Goal: Navigation & Orientation: Find specific page/section

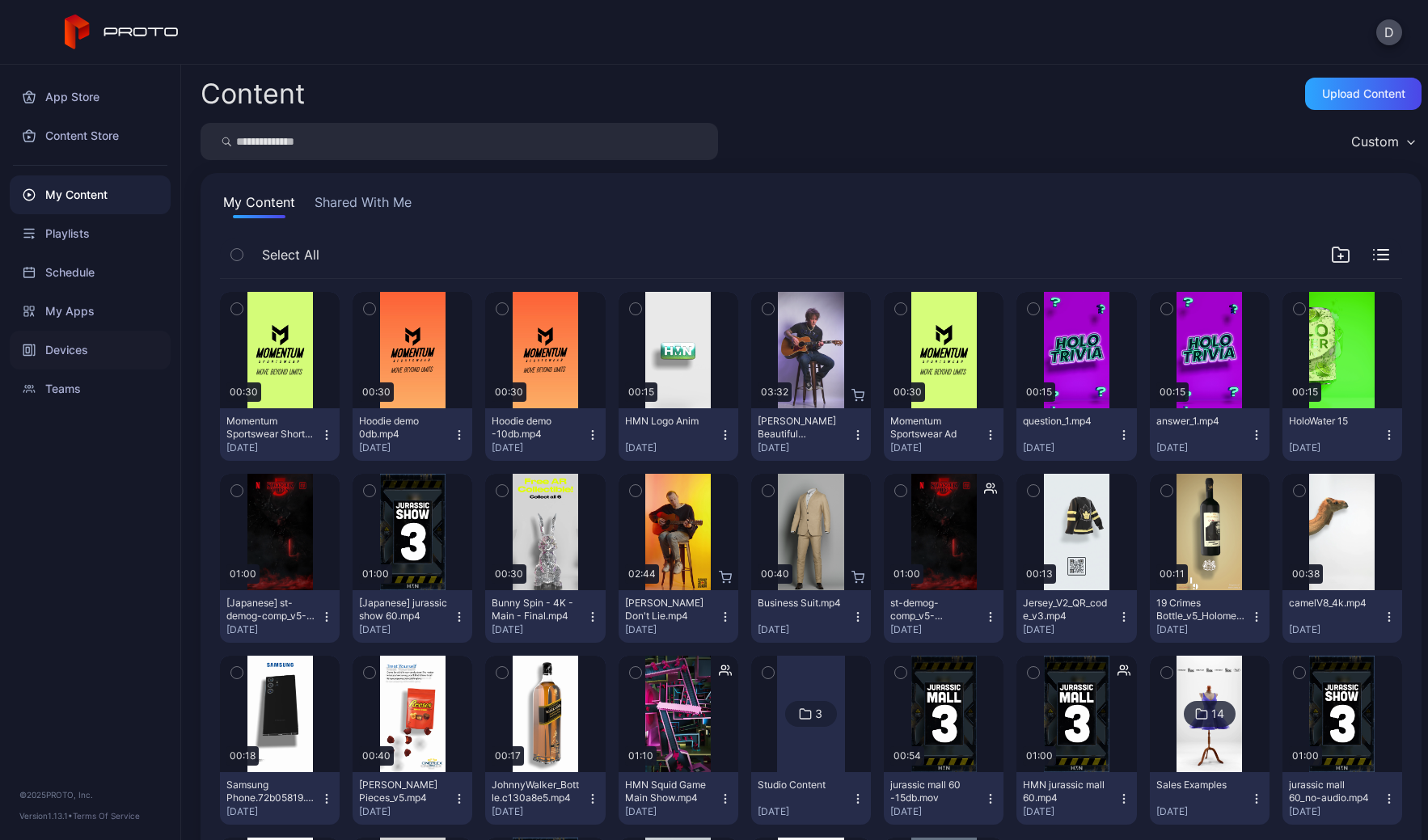
click at [75, 353] on div "Devices" at bounding box center [90, 350] width 161 height 39
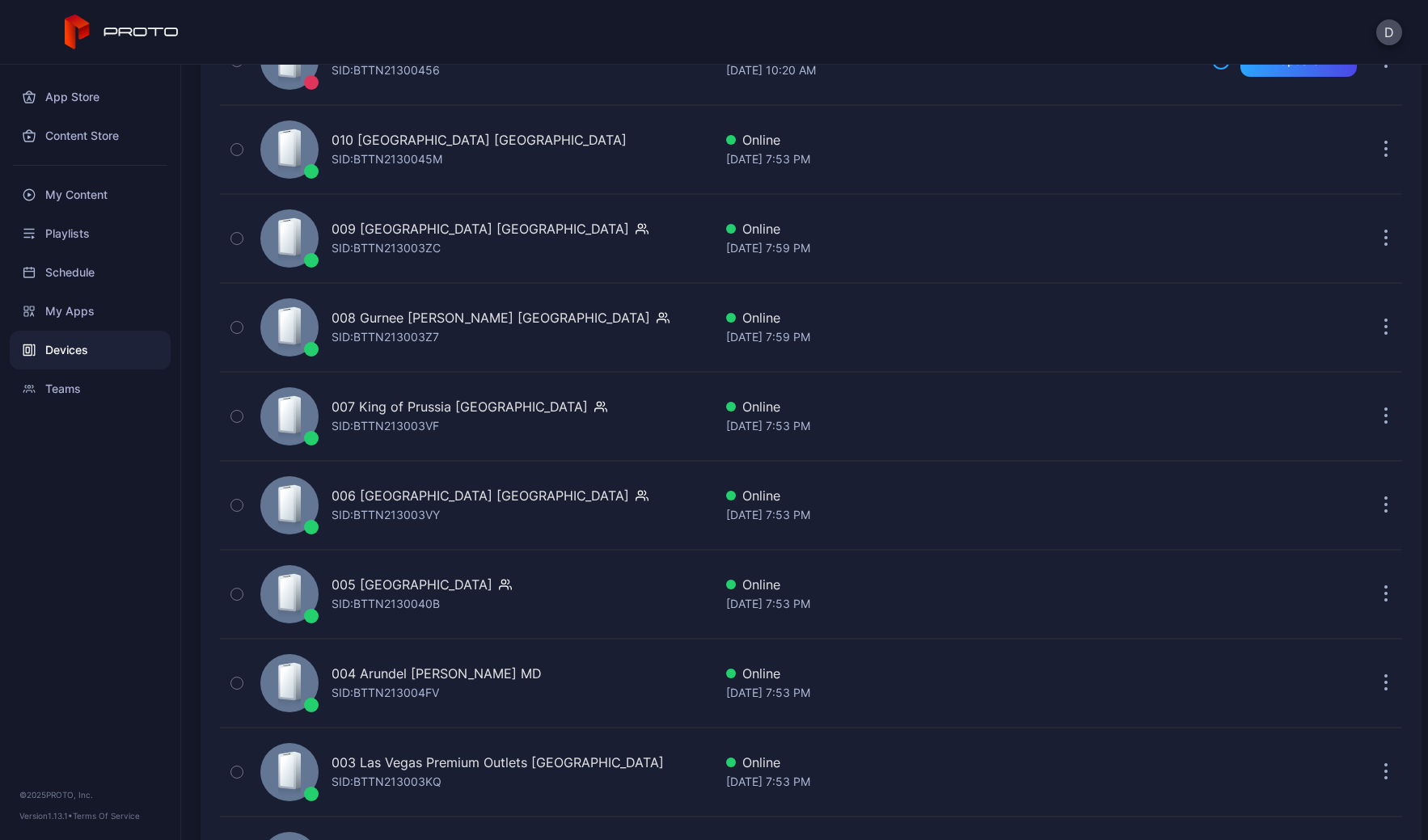
scroll to position [3734, 0]
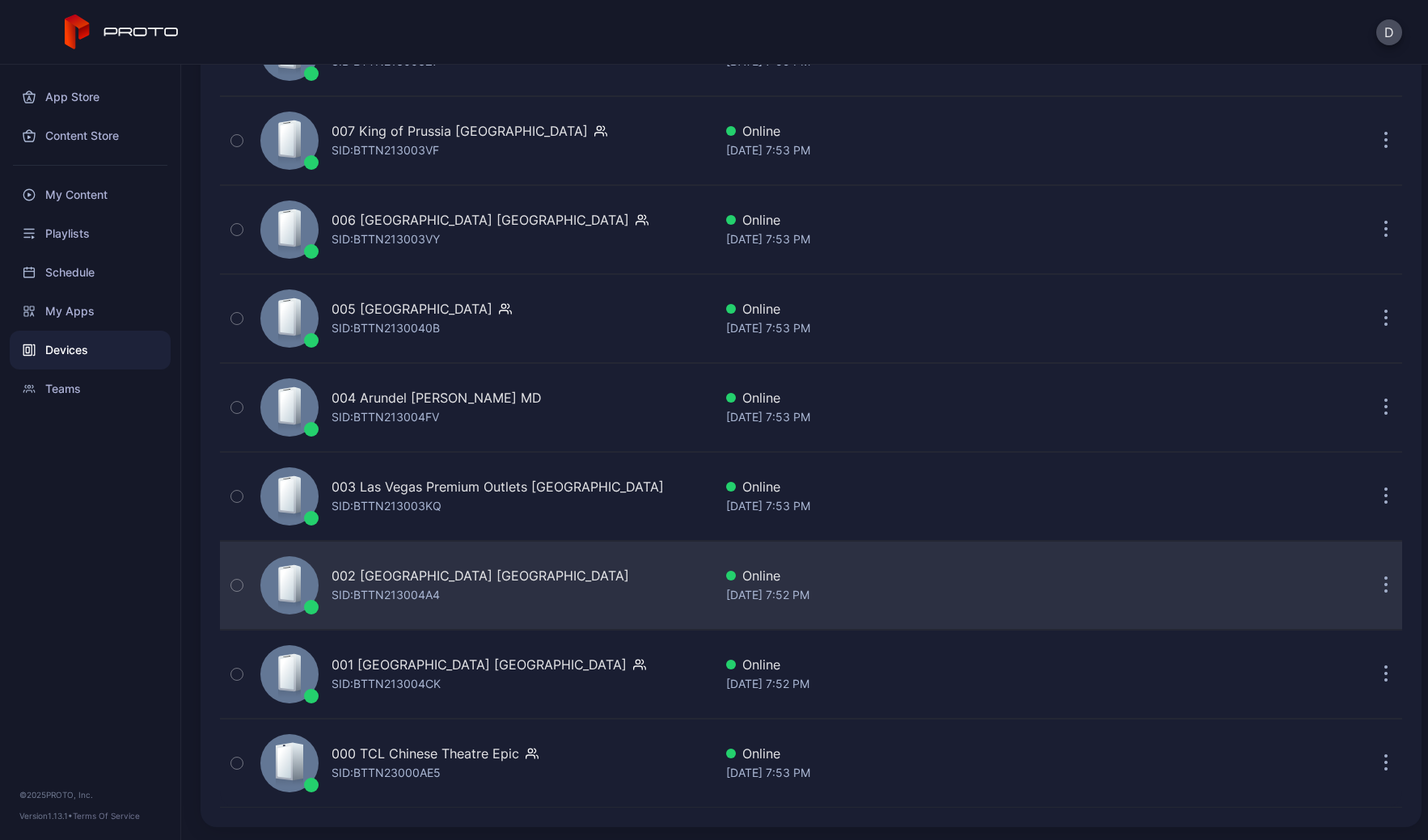
click at [556, 582] on div "002 [GEOGRAPHIC_DATA] [GEOGRAPHIC_DATA] SID: BTTN213004A4" at bounding box center [483, 585] width 460 height 81
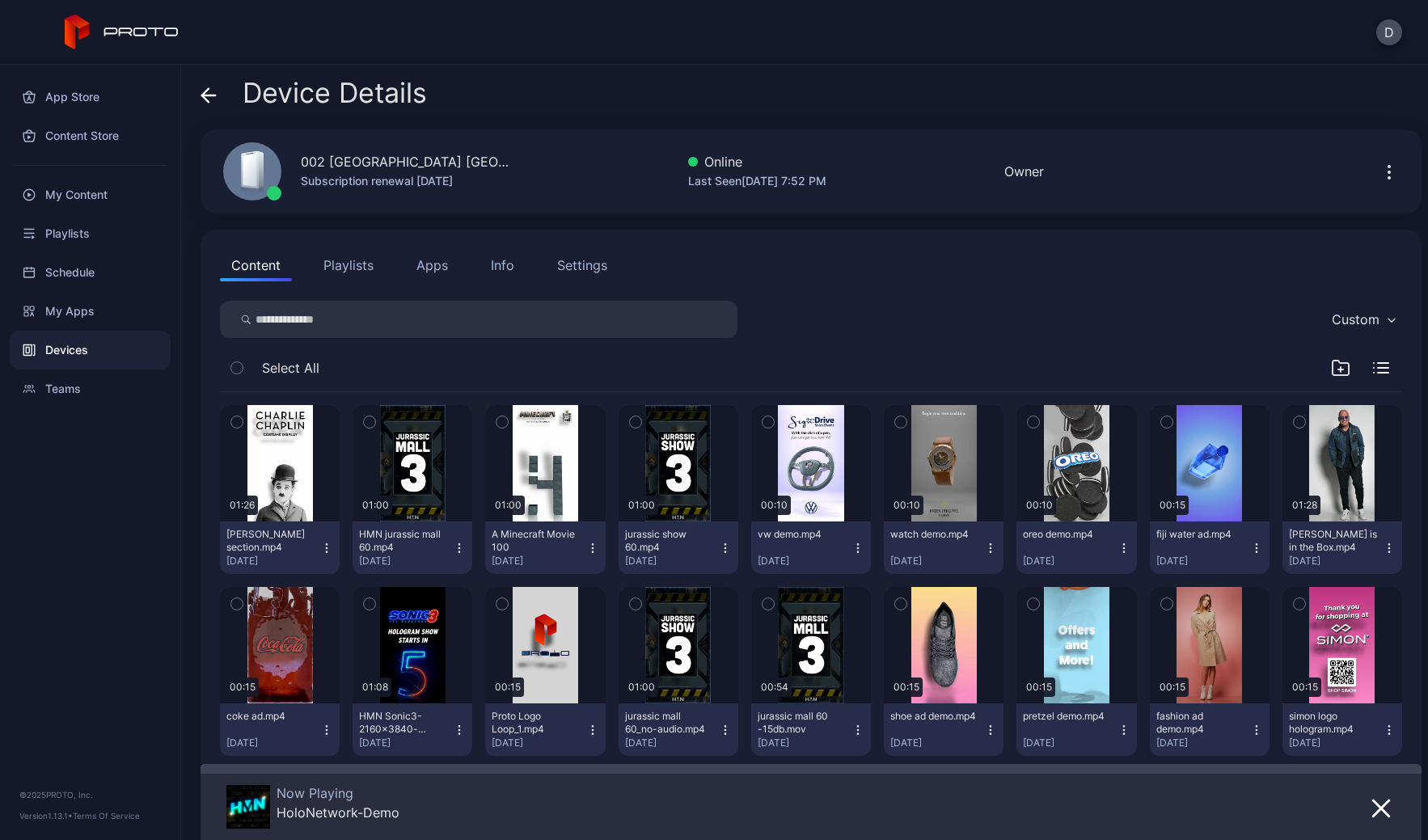
click at [211, 88] on icon at bounding box center [208, 96] width 16 height 16
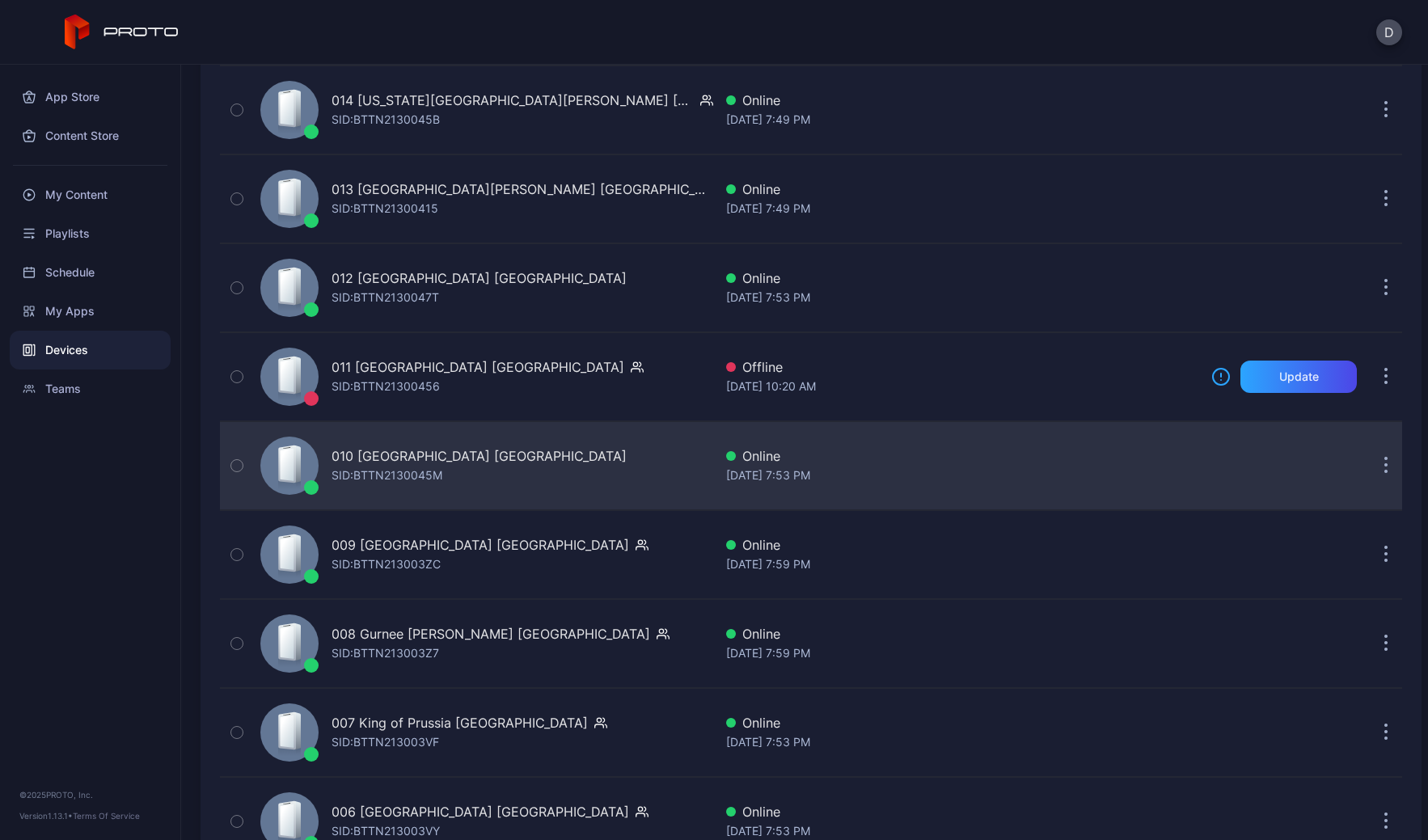
scroll to position [2715, 0]
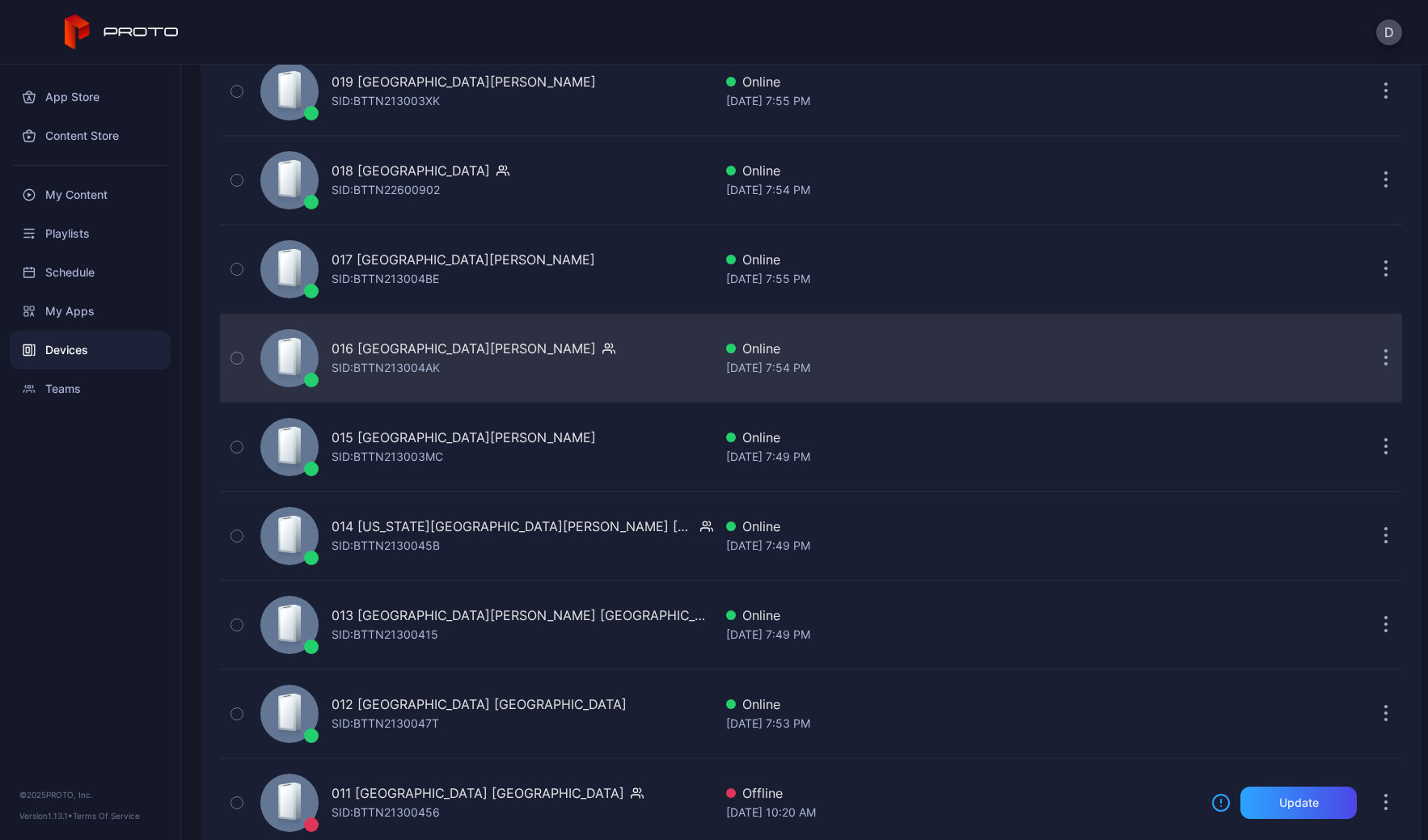
click at [498, 384] on div "016 [GEOGRAPHIC_DATA][PERSON_NAME] [PERSON_NAME]: BTTN213004AK" at bounding box center [483, 358] width 460 height 81
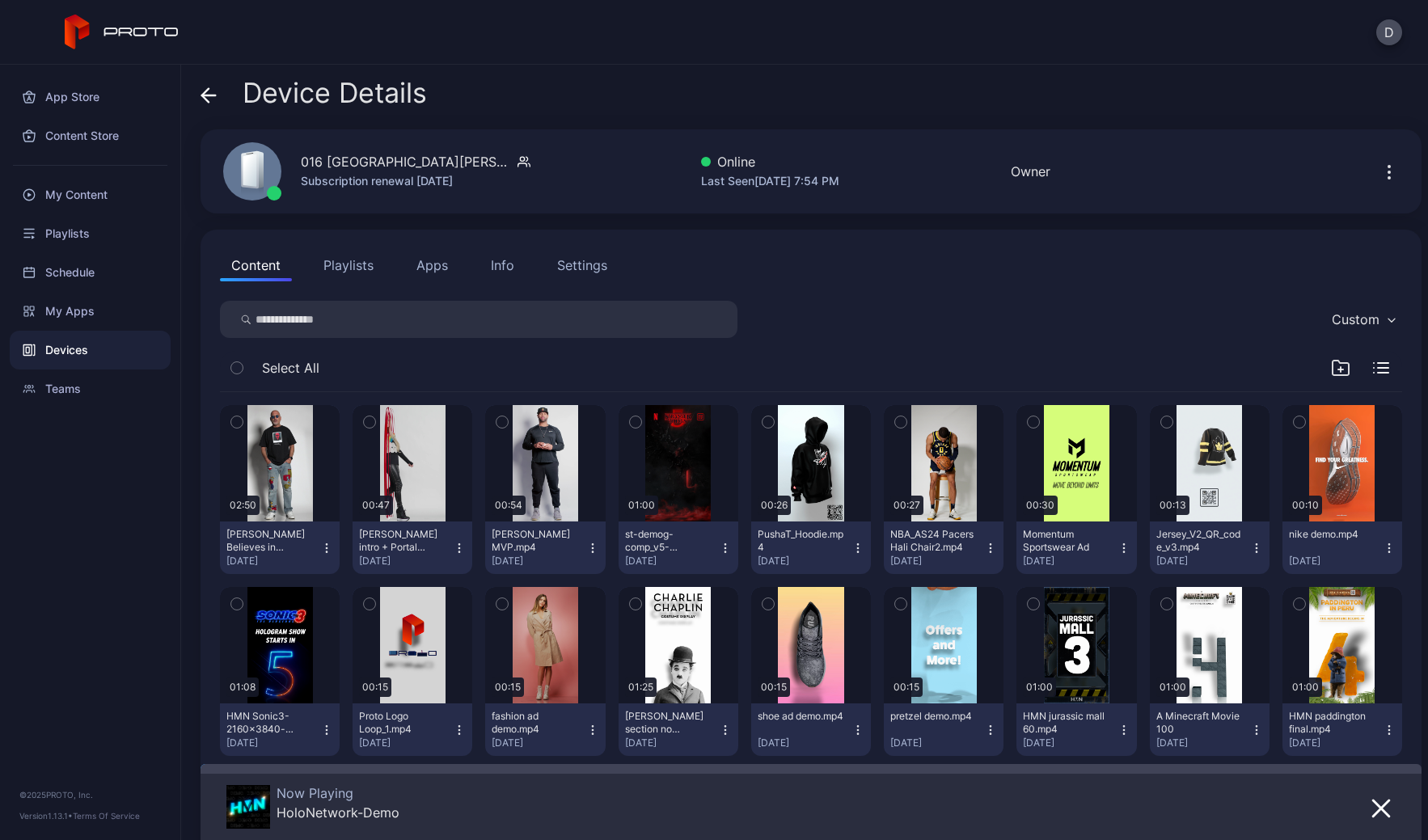
click at [208, 92] on icon at bounding box center [208, 96] width 16 height 16
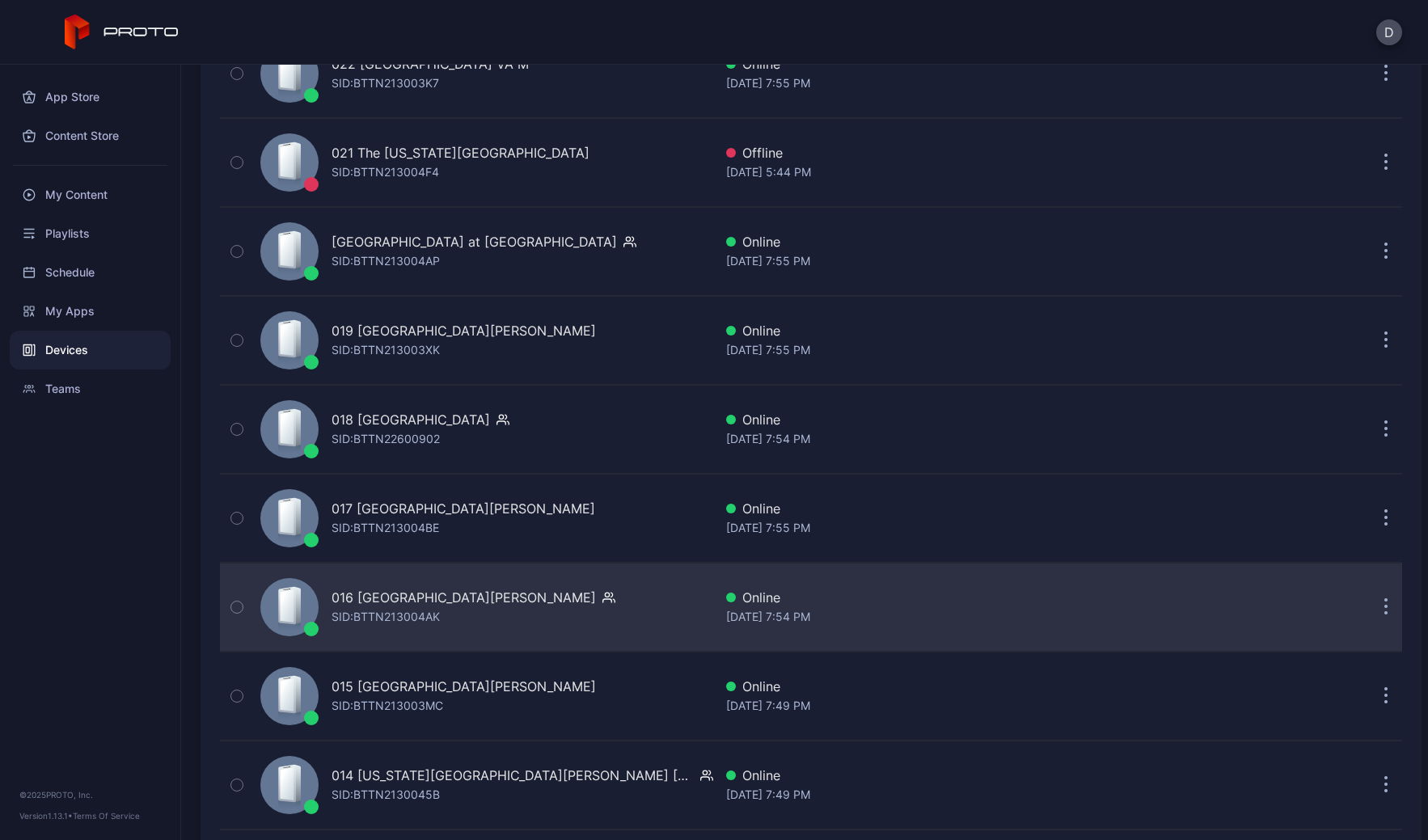
scroll to position [2301, 0]
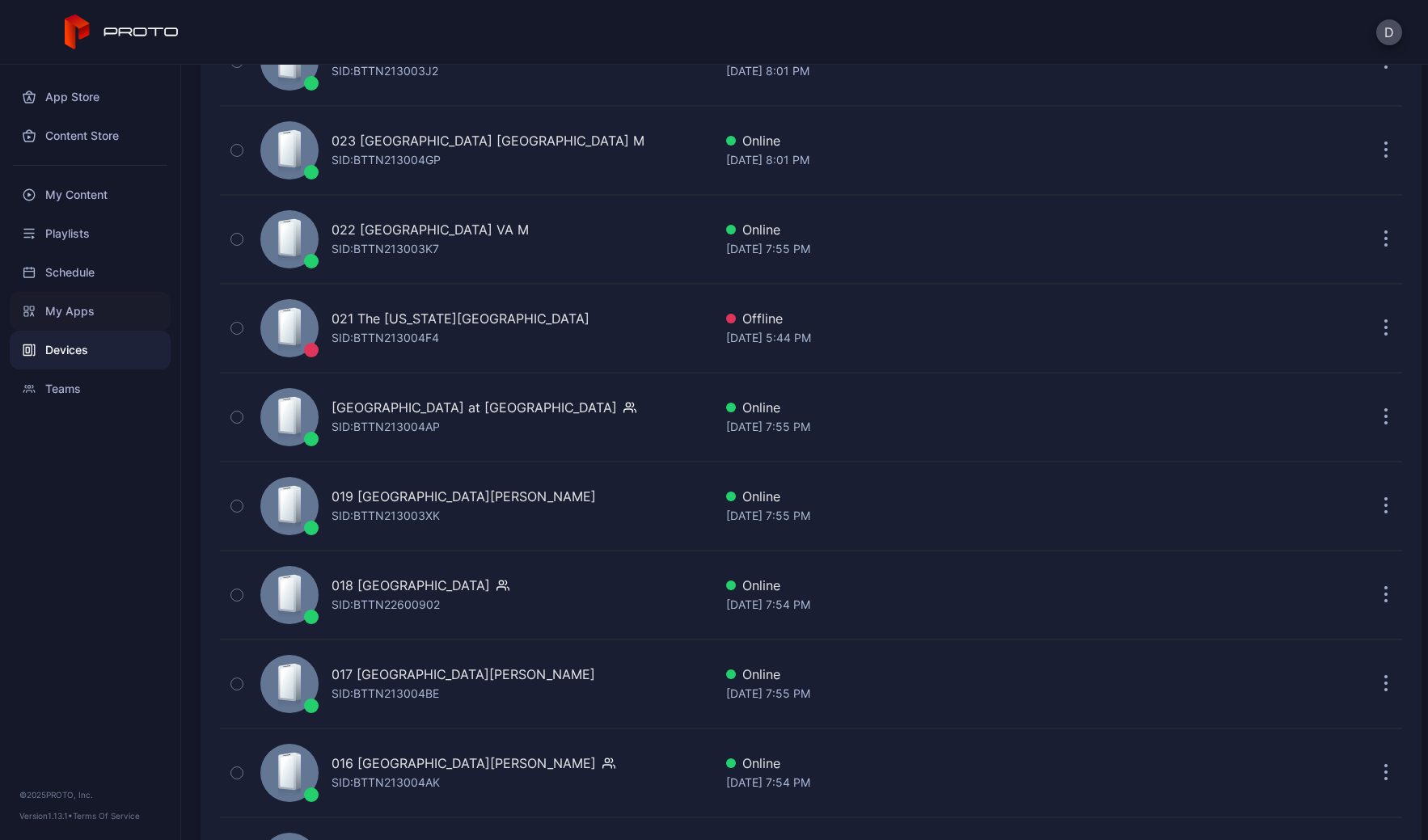
click at [78, 311] on div "My Apps" at bounding box center [90, 311] width 161 height 39
